Goal: Information Seeking & Learning: Find specific fact

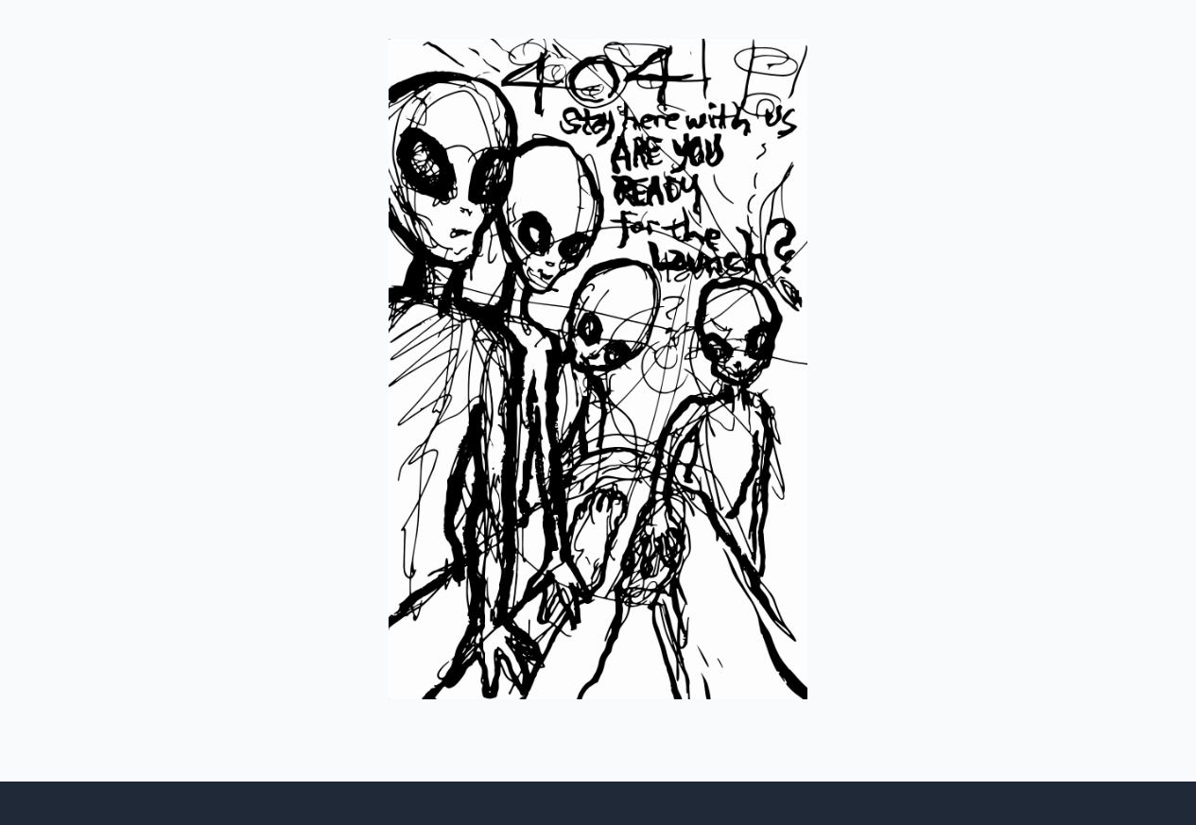
scroll to position [280, 0]
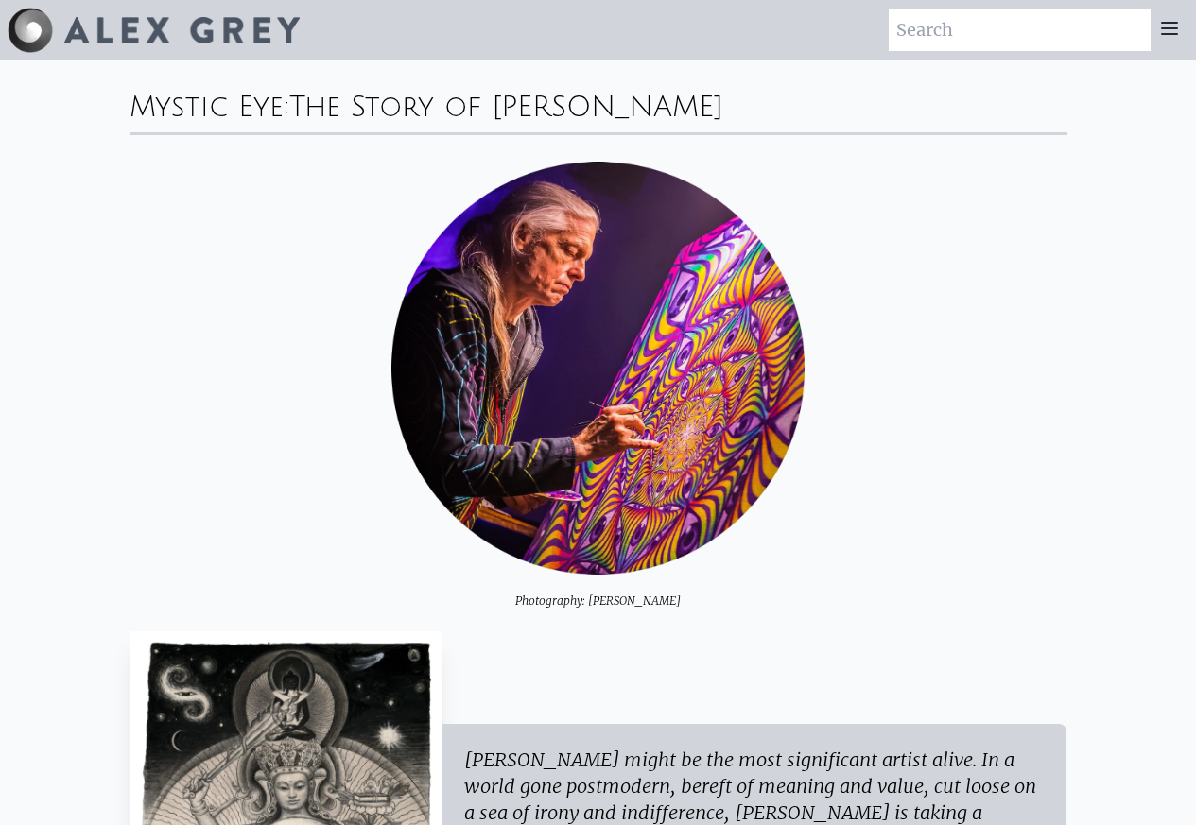
click at [1169, 31] on icon at bounding box center [1169, 28] width 23 height 23
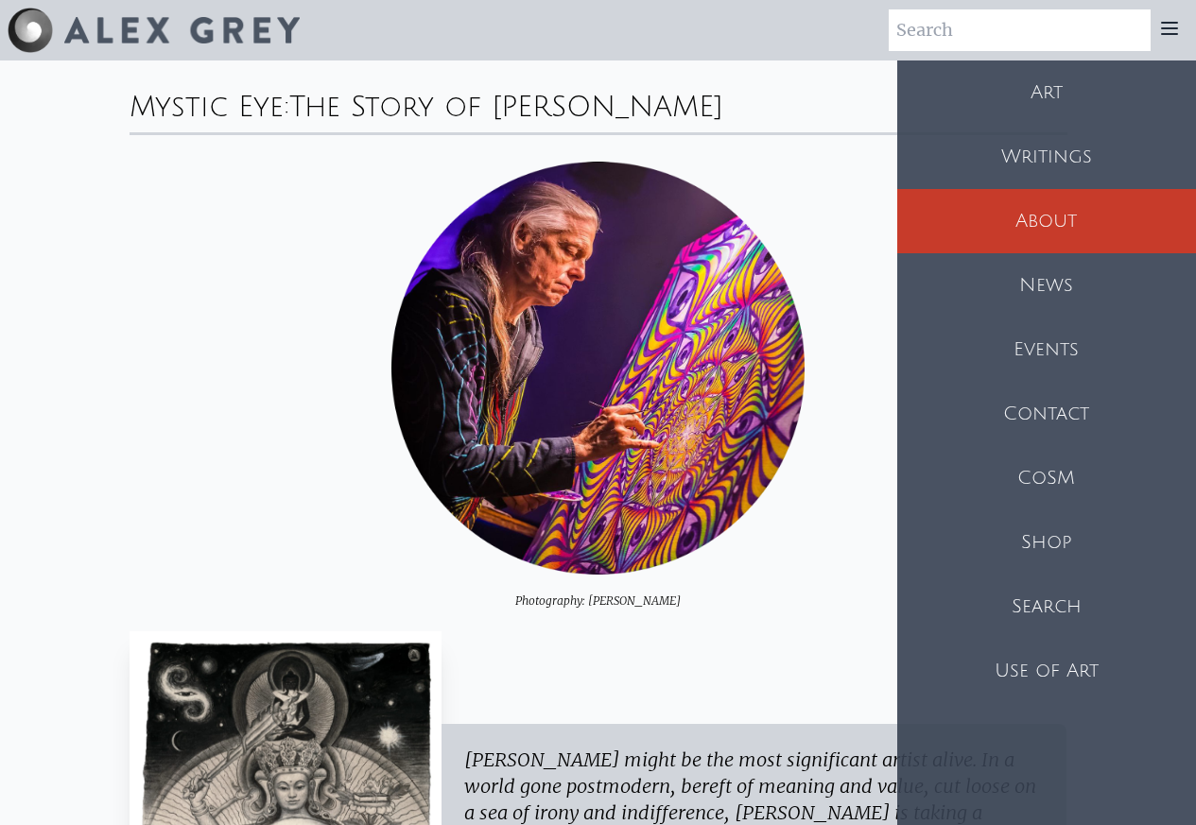
click at [1080, 287] on div "News" at bounding box center [1046, 285] width 299 height 64
